Goal: Task Accomplishment & Management: Manage account settings

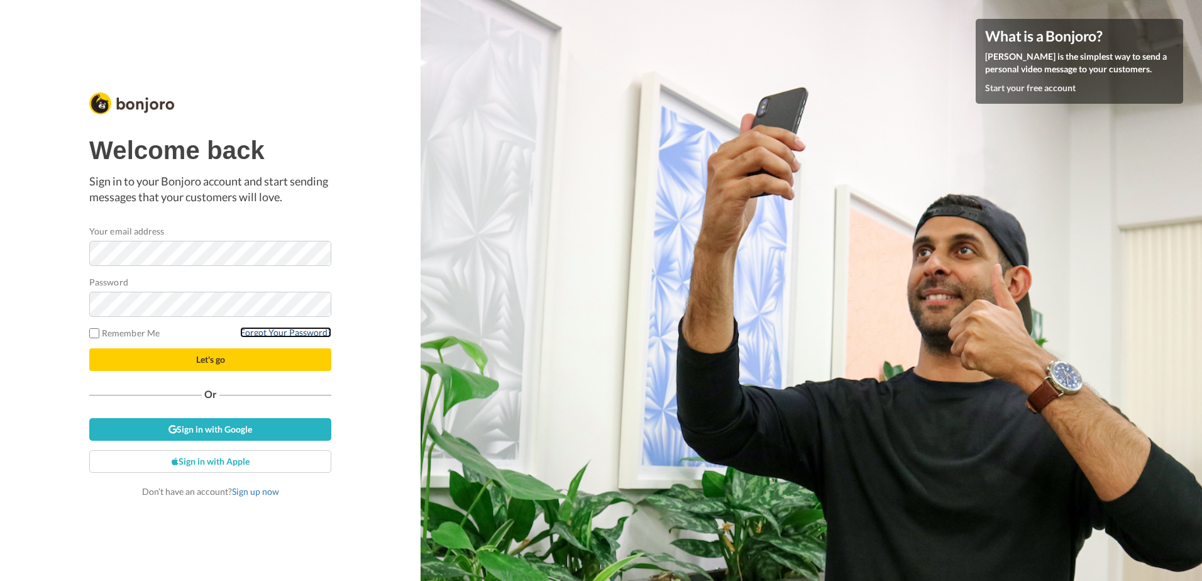
click at [270, 334] on link "Forgot Your Password?" at bounding box center [285, 332] width 91 height 11
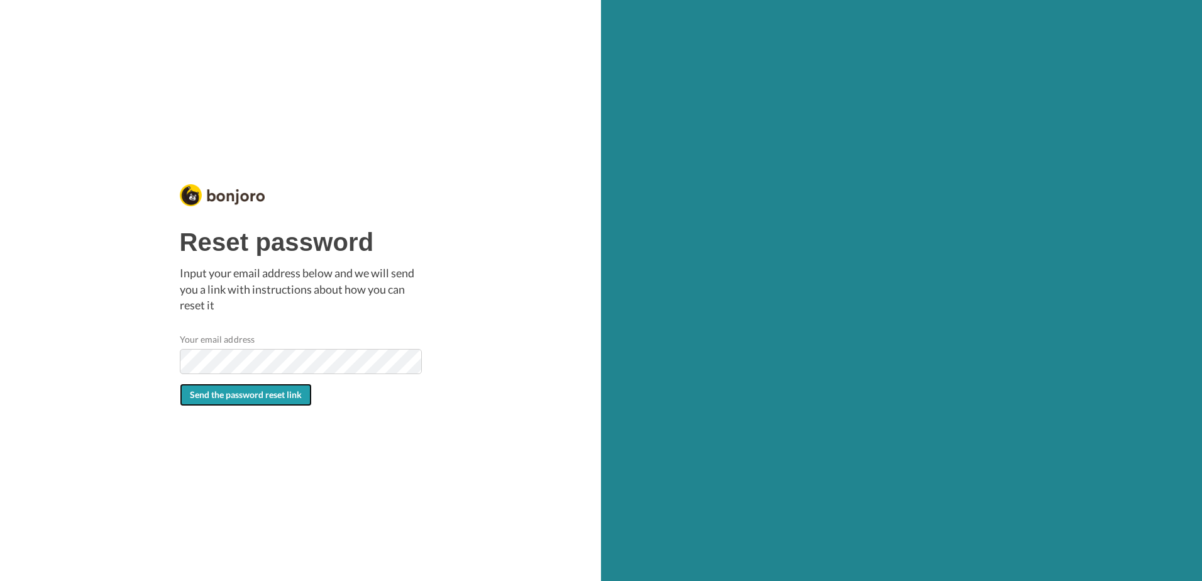
click at [223, 398] on span "Send the password reset link" at bounding box center [246, 394] width 112 height 11
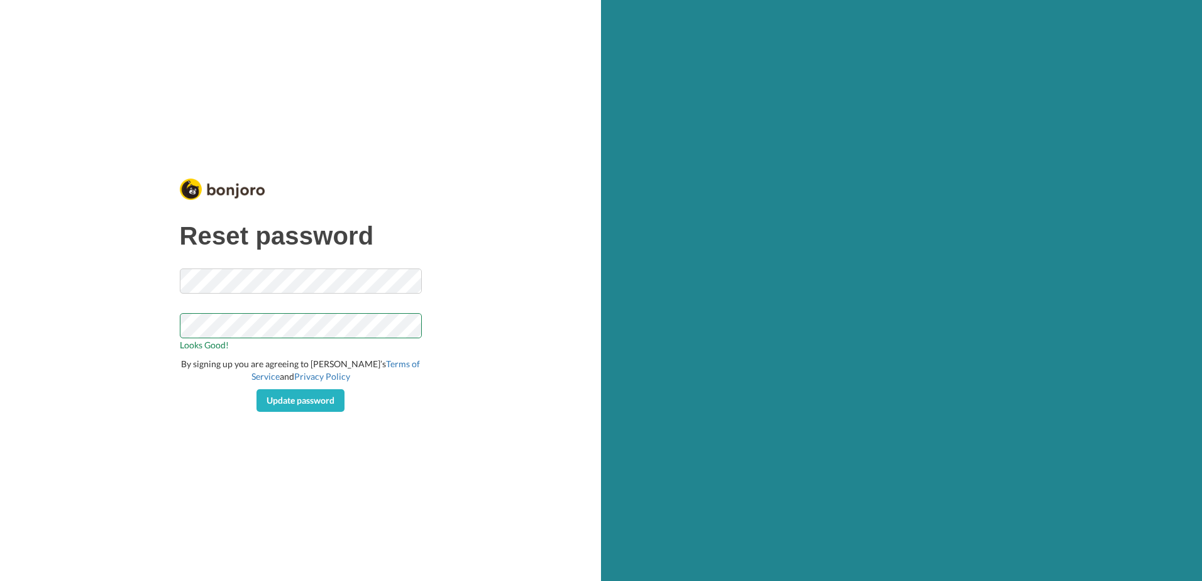
click at [185, 409] on div "Update password" at bounding box center [301, 400] width 242 height 23
click at [300, 404] on span "Update password" at bounding box center [301, 400] width 68 height 11
click at [165, 281] on div "Reset password The email must be a valid email address. By signing up you are a…" at bounding box center [300, 290] width 601 height 581
click at [90, 365] on div "Reset password The email must be a valid email address. Looks Good! By signing …" at bounding box center [300, 290] width 601 height 581
click at [170, 327] on div "Reset password The email must be a valid email address. Looks Good! By signing …" at bounding box center [300, 290] width 601 height 581
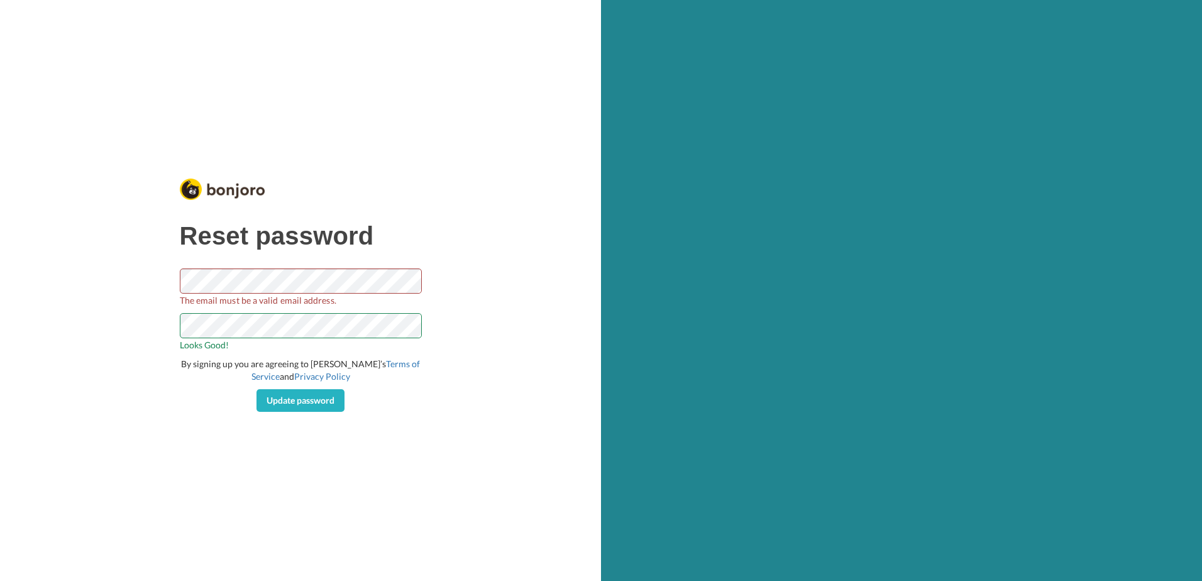
click at [91, 439] on div "Reset password The email must be a valid email address. Looks Good! By signing …" at bounding box center [300, 290] width 601 height 581
click at [301, 405] on span "Update password" at bounding box center [301, 400] width 68 height 11
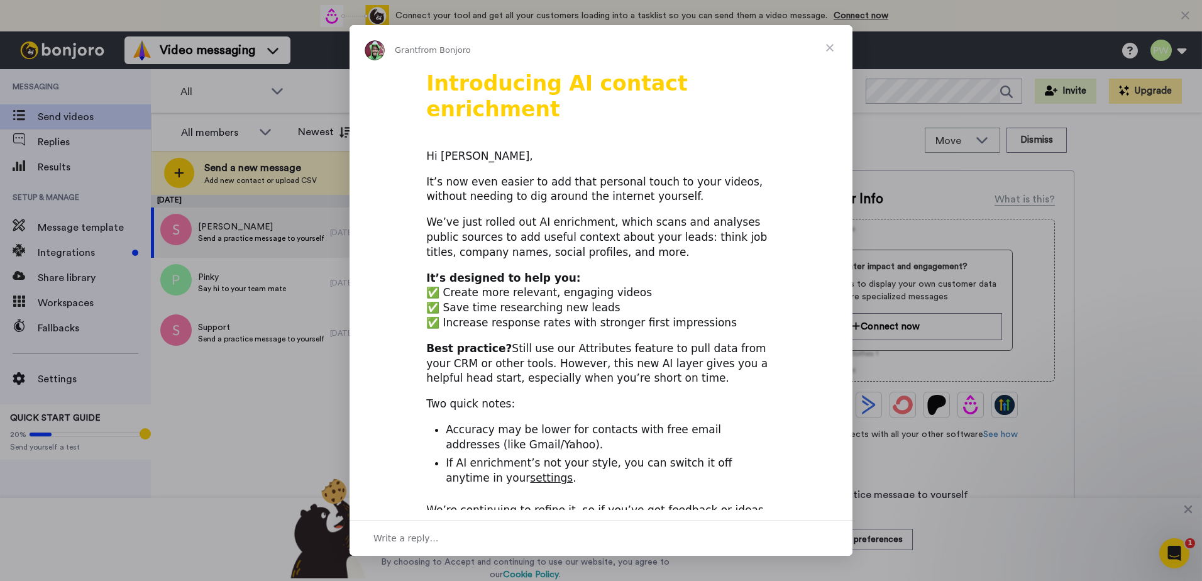
click at [829, 50] on span "Close" at bounding box center [829, 47] width 45 height 45
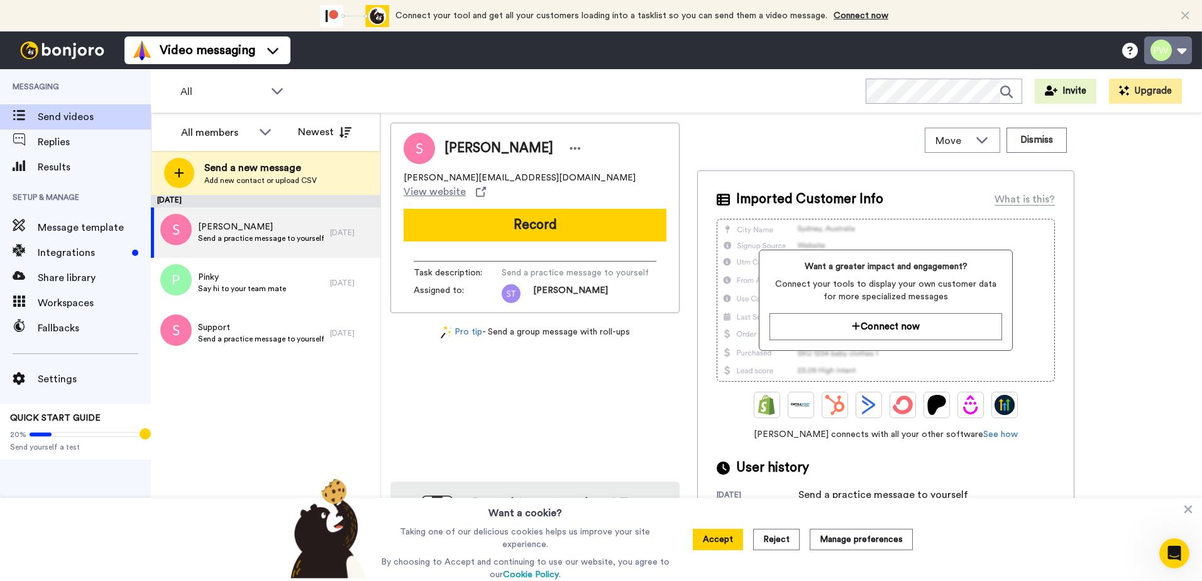
click at [1176, 55] on button at bounding box center [1168, 50] width 48 height 28
